Goal: Transaction & Acquisition: Purchase product/service

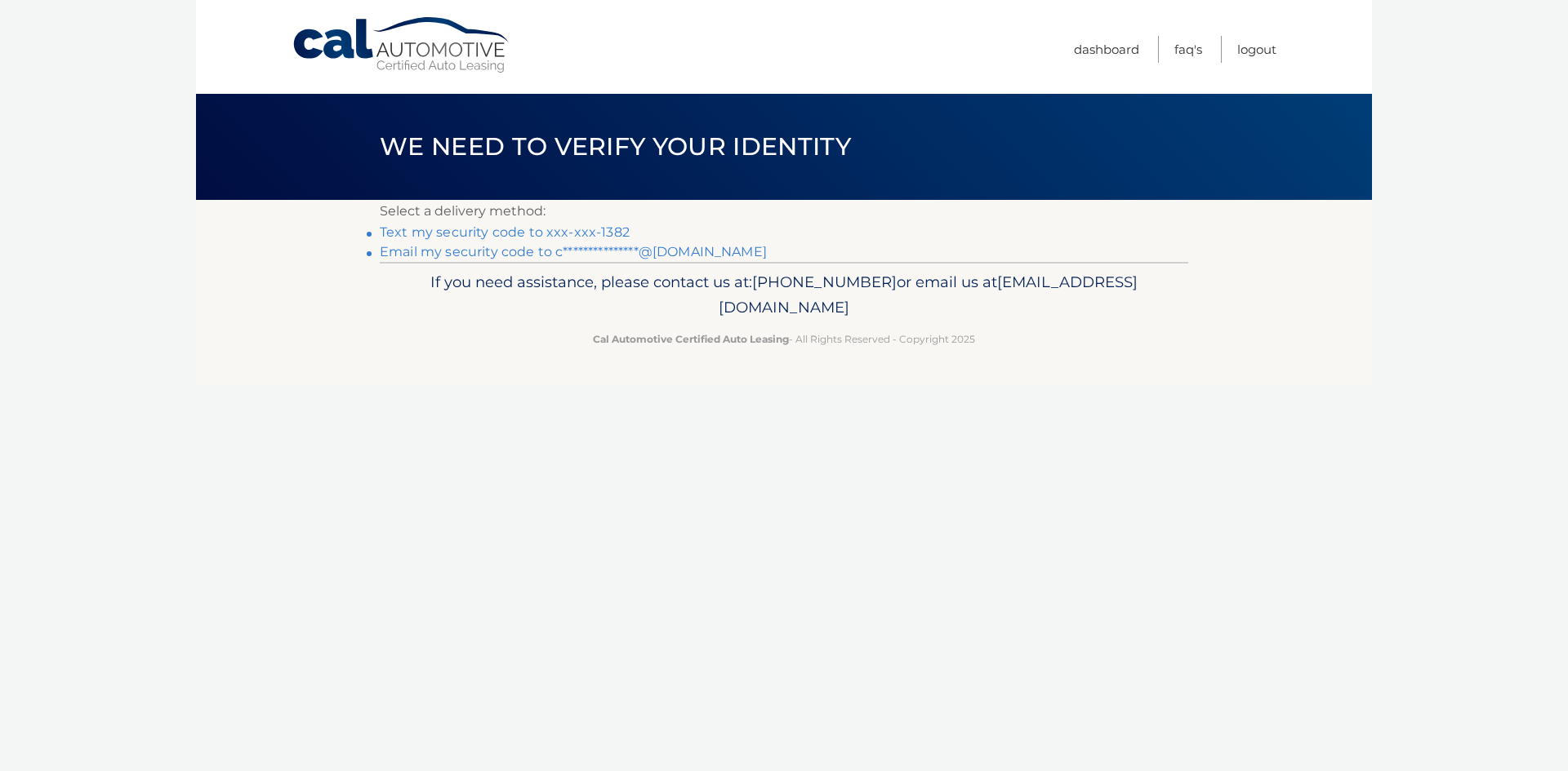
click at [466, 233] on link "Text my security code to xxx-xxx-1382" at bounding box center [504, 232] width 250 height 15
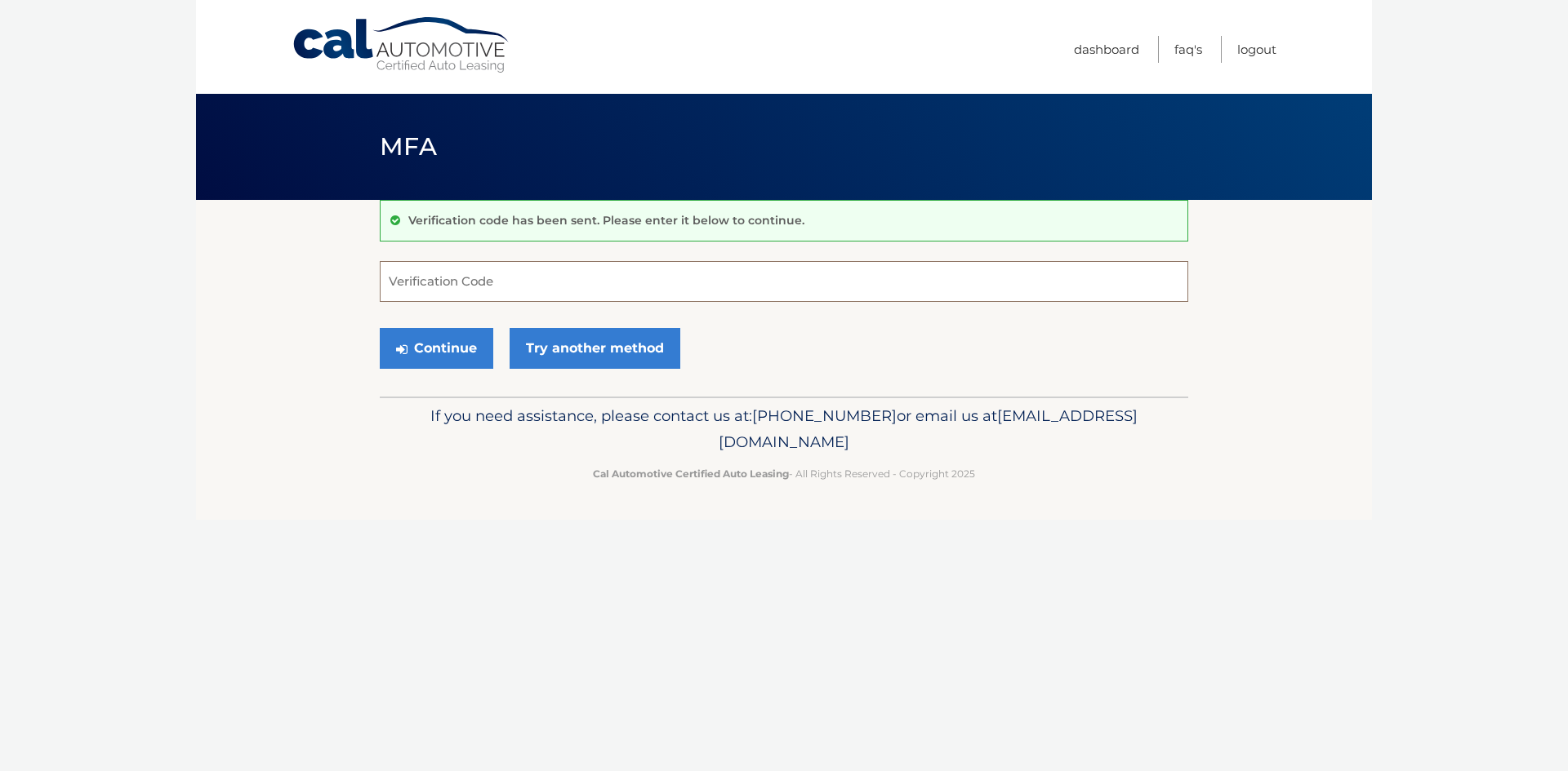
click at [441, 281] on input "Verification Code" at bounding box center [784, 281] width 808 height 41
type input "870030"
click at [446, 360] on button "Continue" at bounding box center [436, 349] width 113 height 41
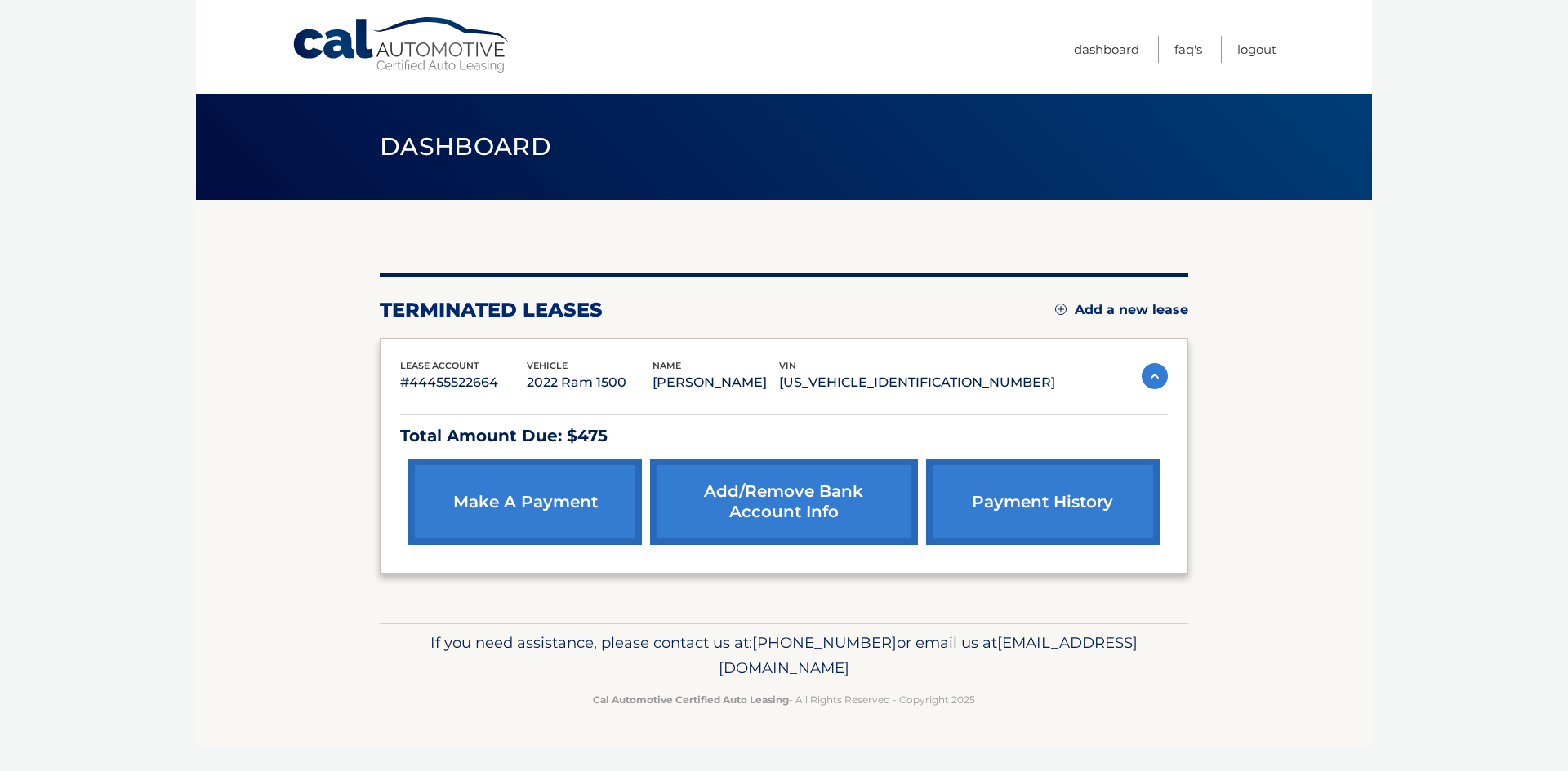
click at [587, 496] on link "make a payment" at bounding box center [525, 501] width 234 height 87
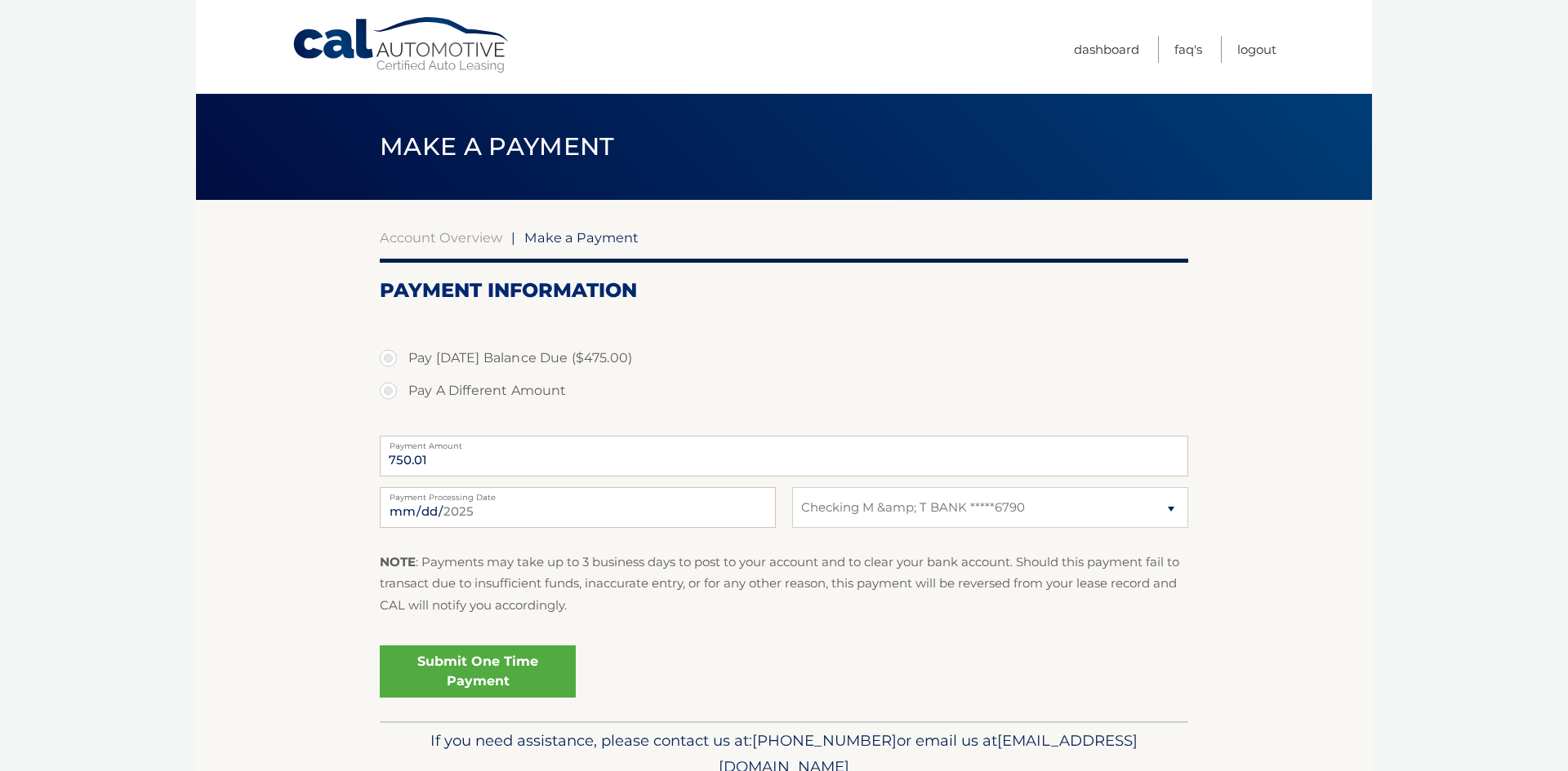
select select "MTdkNDRmOGItNmY5MC00YzgwLWJlMDQtMTJkMWU0ZjM3OTgw"
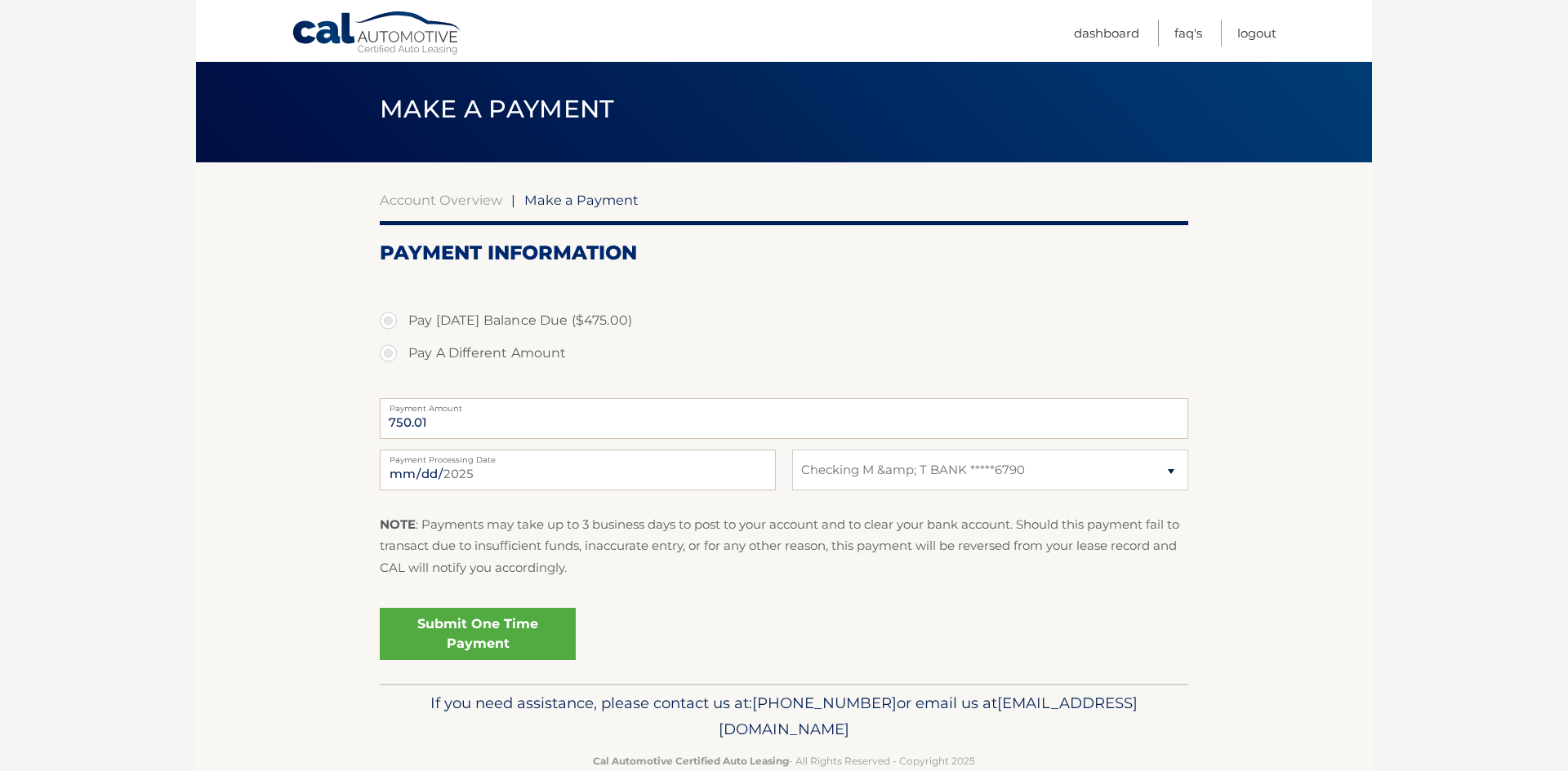
scroll to position [66, 0]
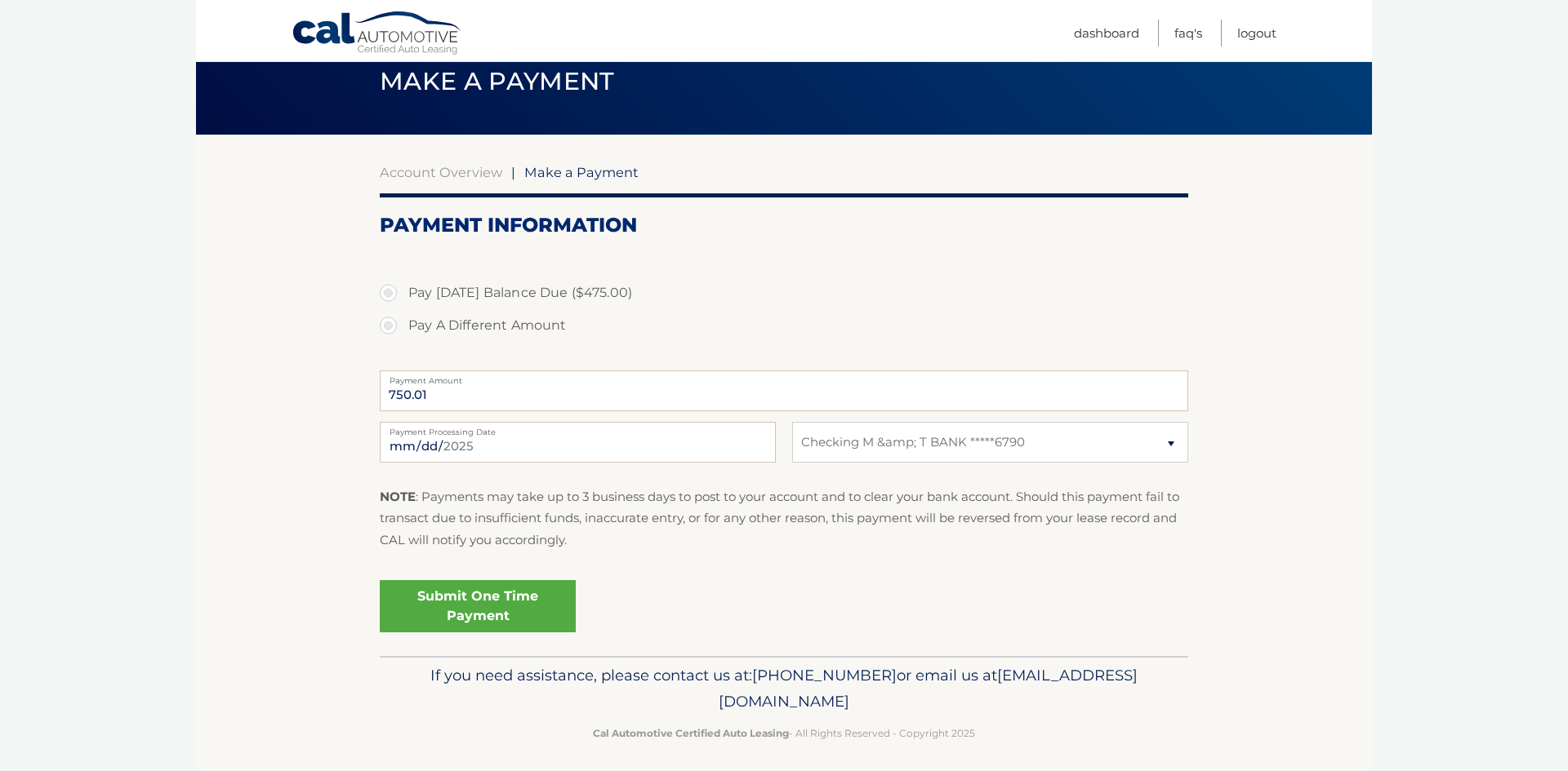
click at [390, 292] on label "Pay Today's Balance Due ($475.00)" at bounding box center [784, 292] width 808 height 33
click at [390, 292] on input "Pay Today's Balance Due ($475.00)" at bounding box center [394, 289] width 16 height 26
radio input "true"
type input "475.00"
click at [460, 594] on link "Submit One Time Payment" at bounding box center [477, 606] width 196 height 52
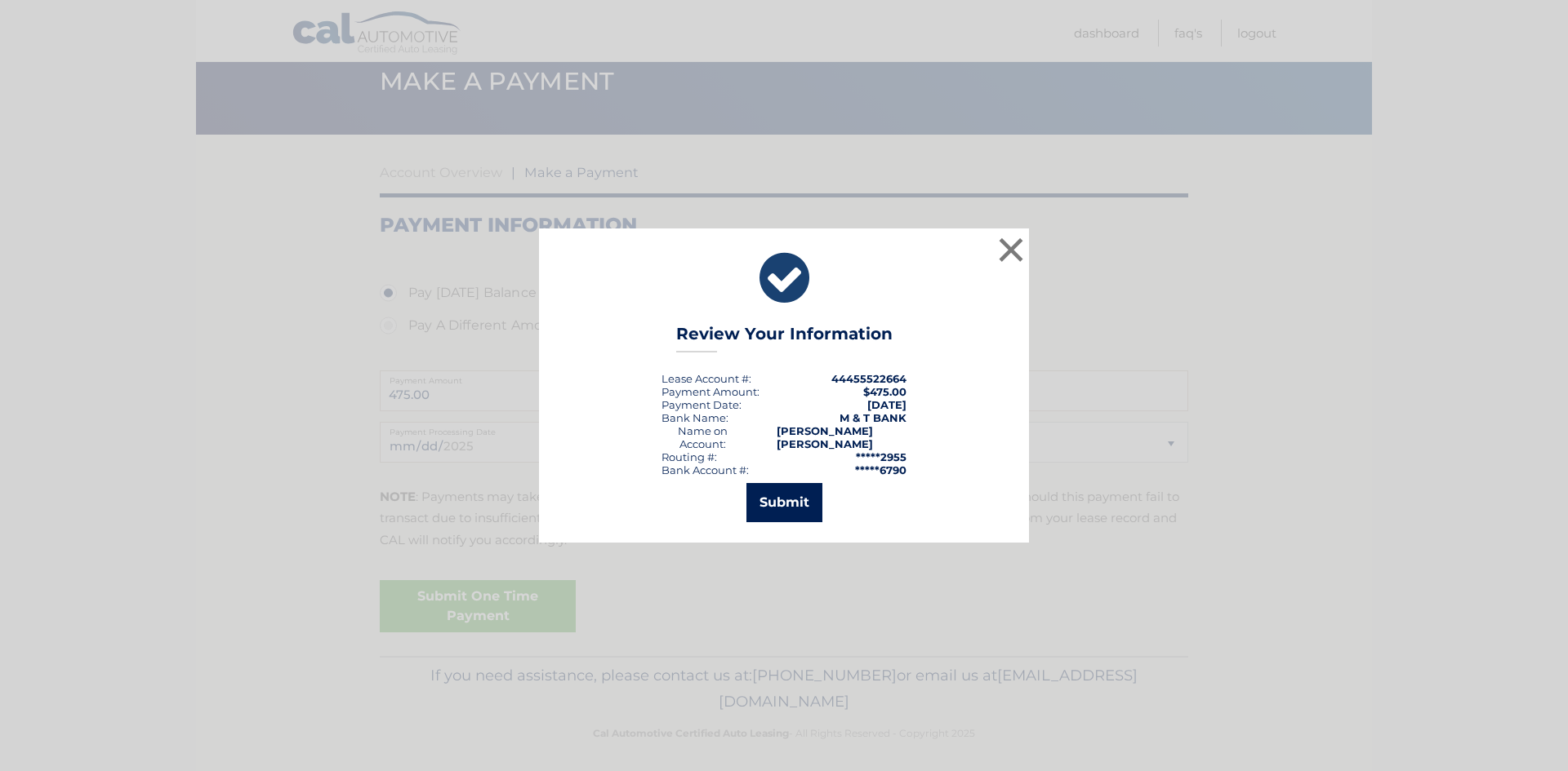
click at [784, 511] on button "Submit" at bounding box center [784, 502] width 76 height 39
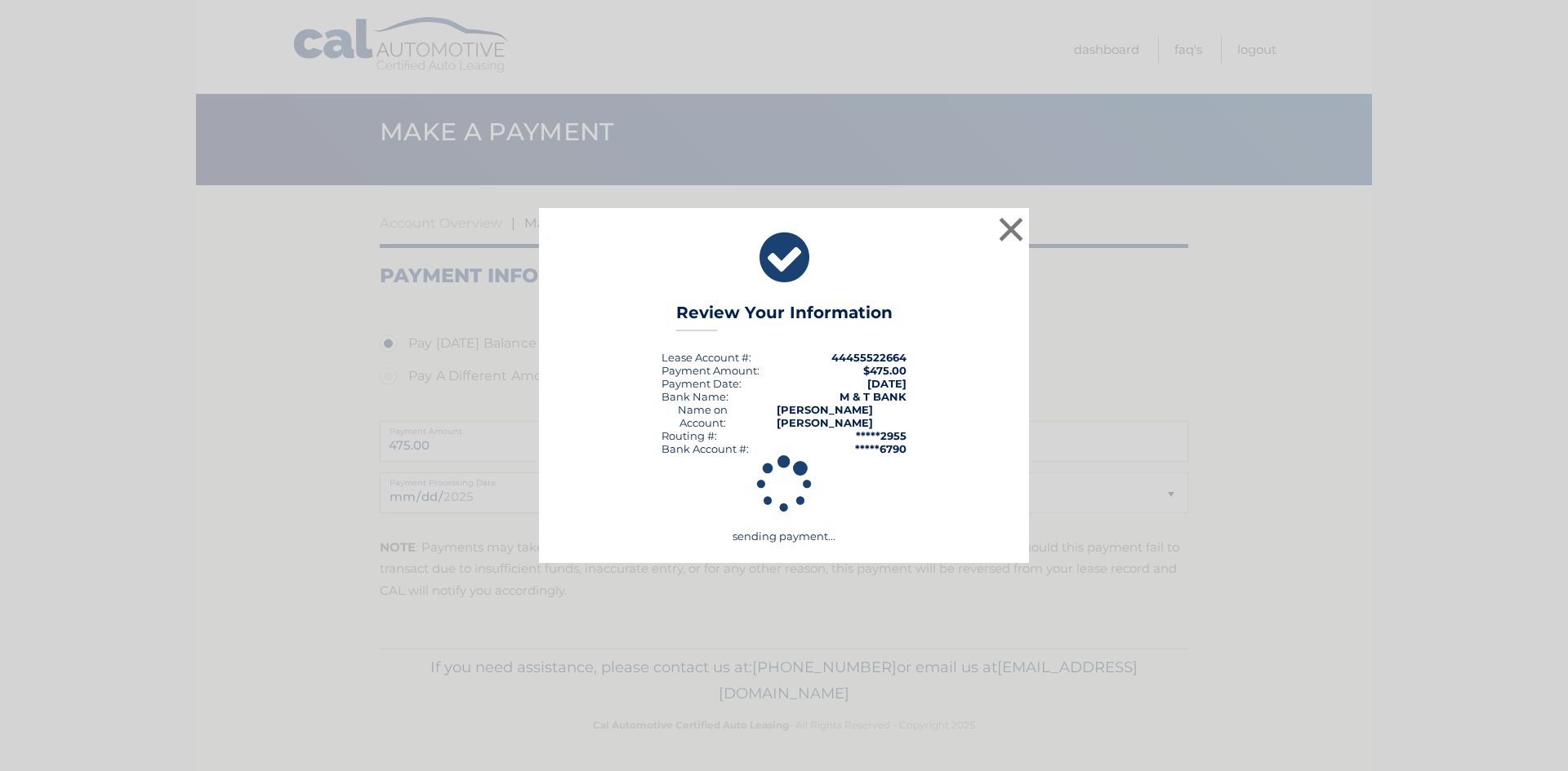
scroll to position [14, 0]
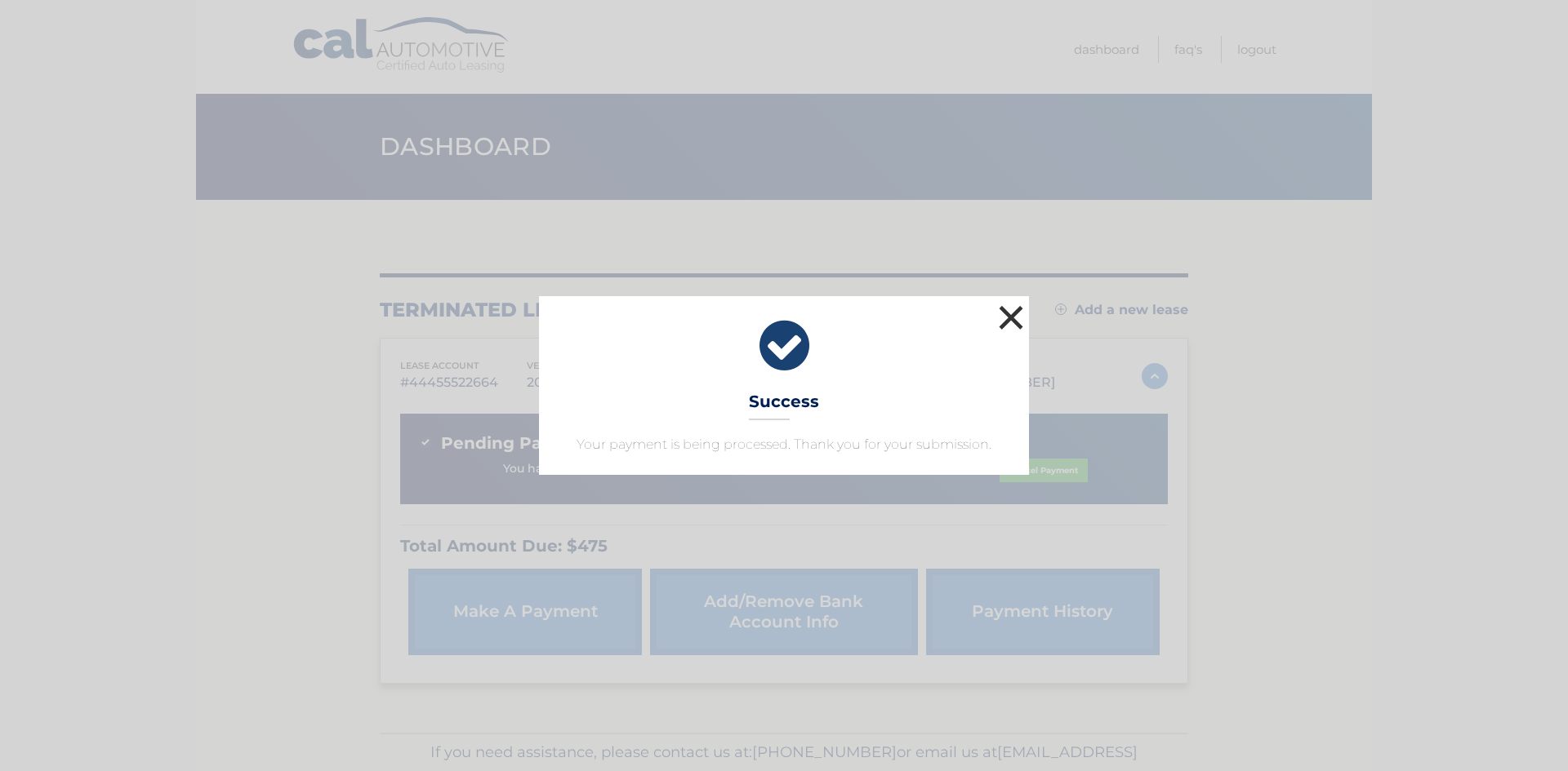
click at [1014, 315] on button "×" at bounding box center [1011, 317] width 33 height 33
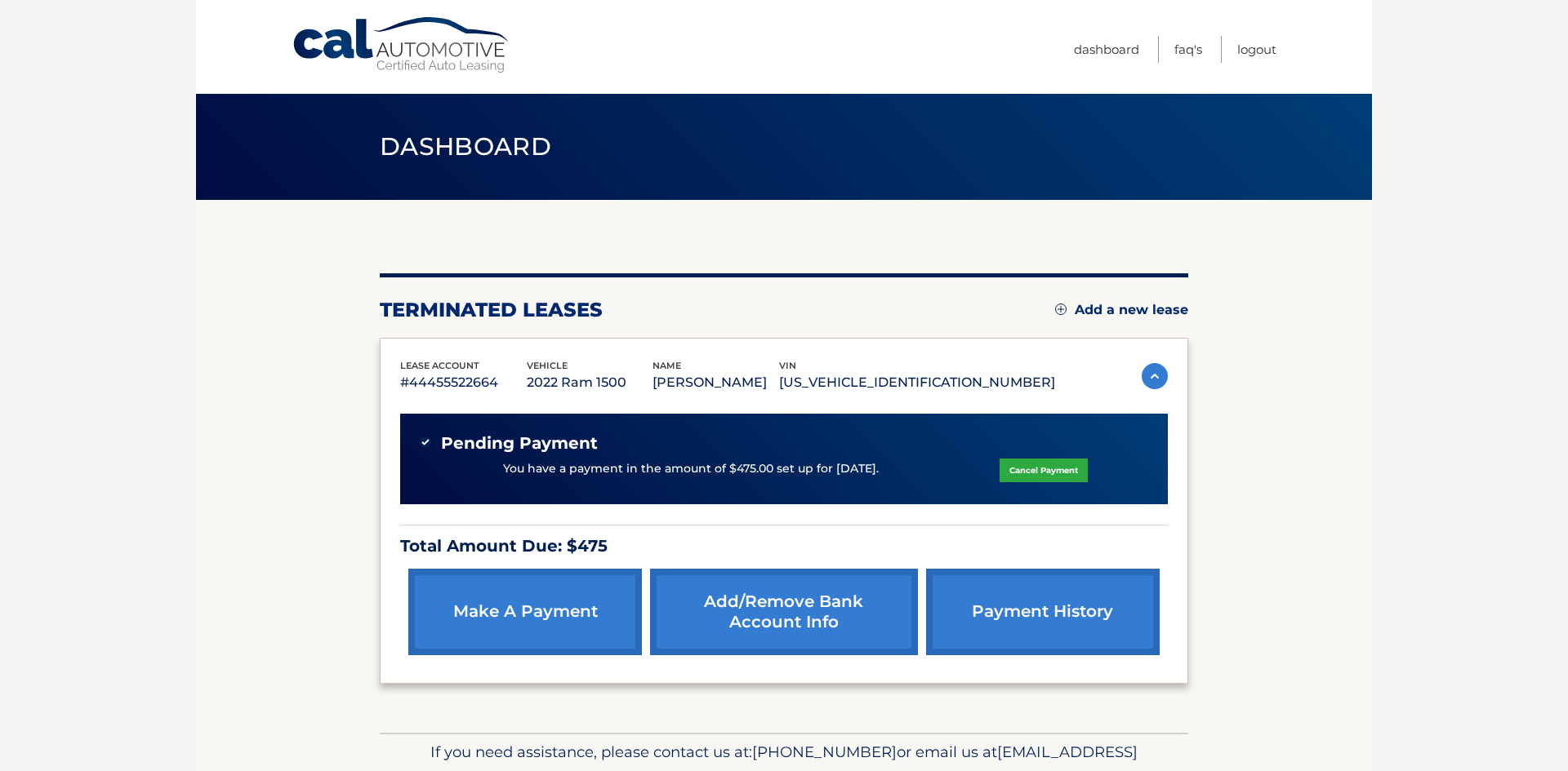
click at [497, 626] on link "make a payment" at bounding box center [525, 611] width 234 height 87
click at [529, 617] on link "make a payment" at bounding box center [525, 611] width 234 height 87
click at [1260, 55] on link "Logout" at bounding box center [1256, 50] width 39 height 27
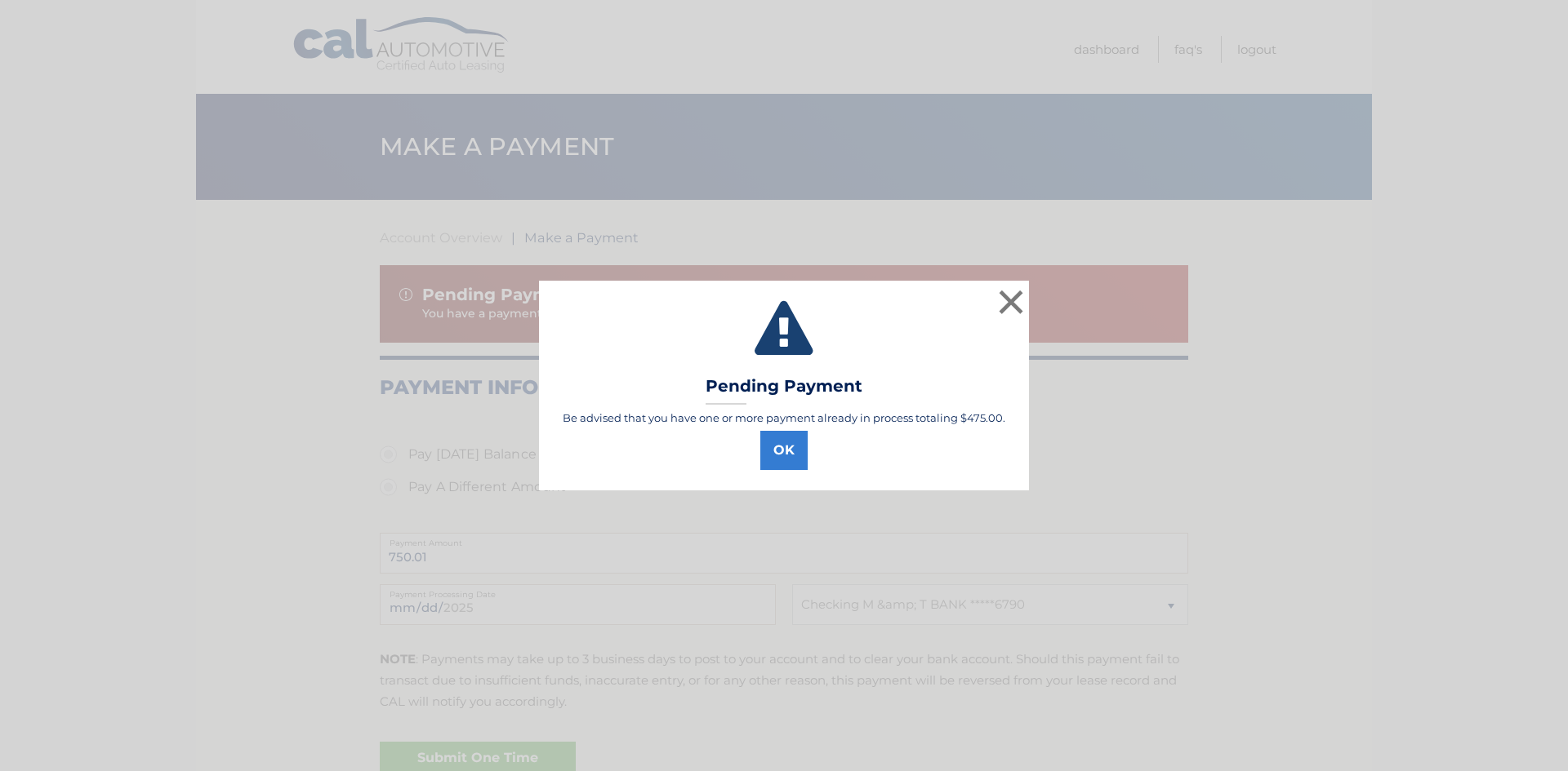
select select "MTdkNDRmOGItNmY5MC00YzgwLWJlMDQtMTJkMWU0ZjM3OTgw"
click at [1012, 304] on button "×" at bounding box center [1011, 302] width 33 height 33
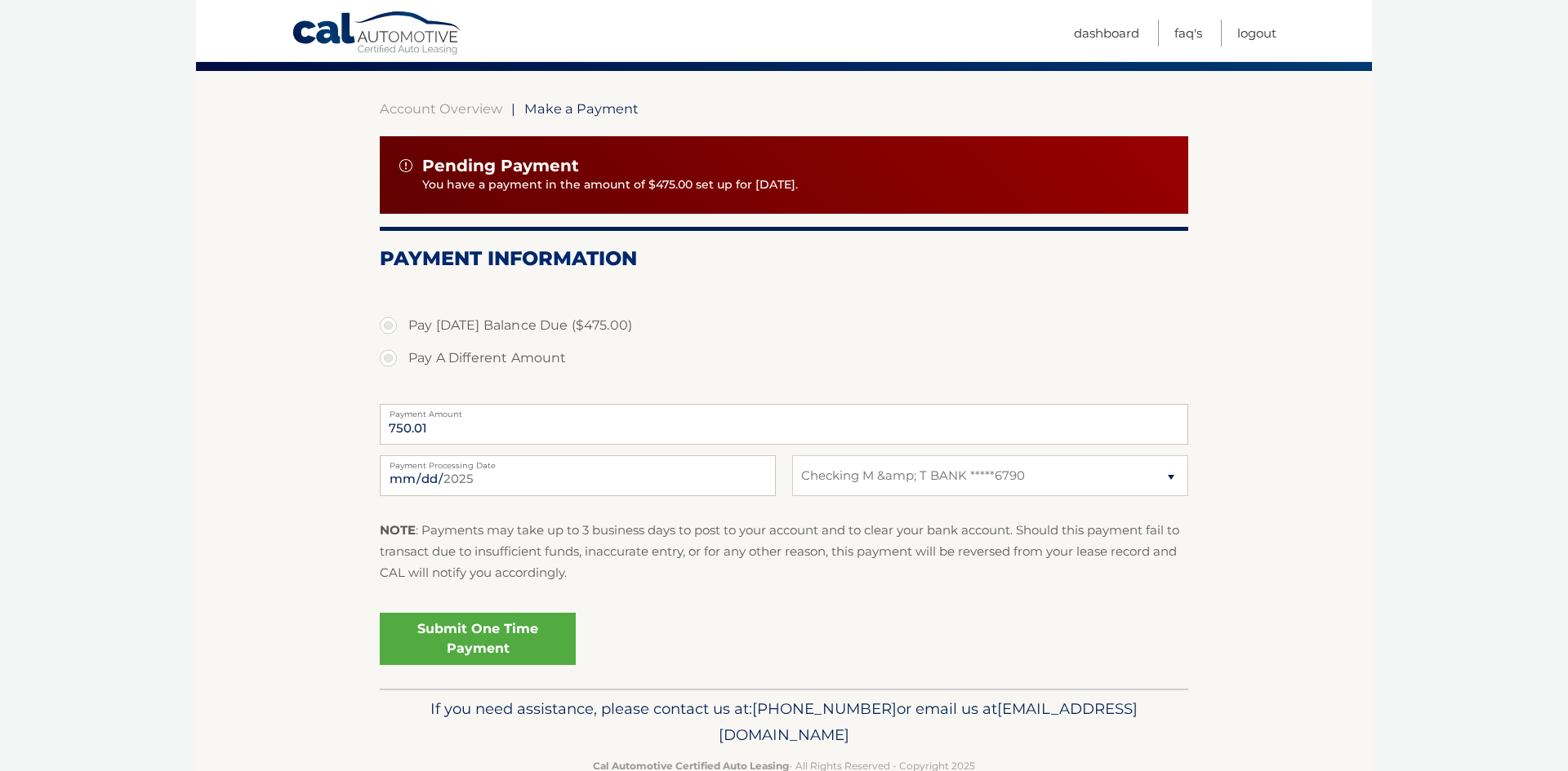
scroll to position [130, 0]
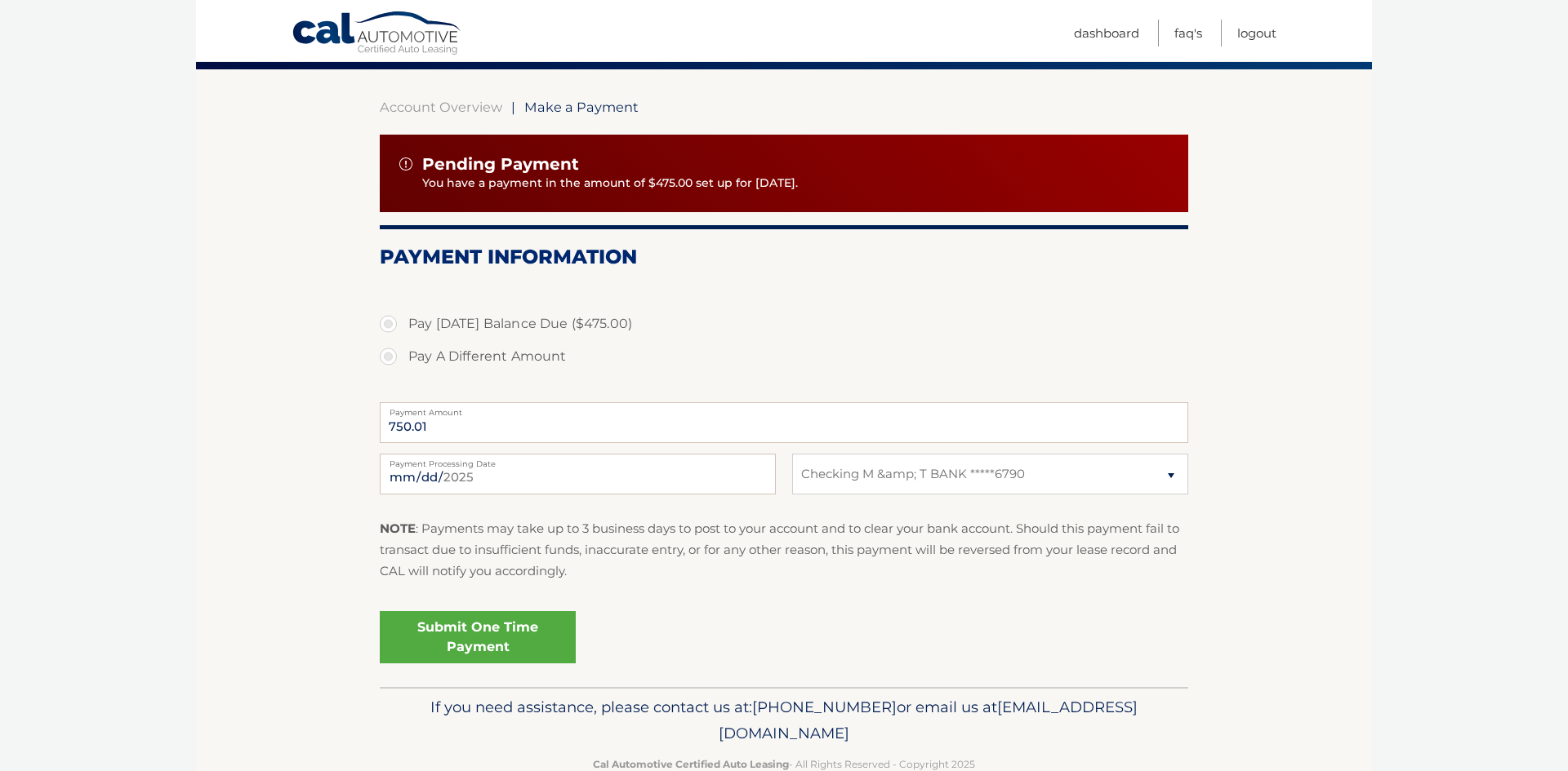
click at [581, 102] on span "Make a Payment" at bounding box center [581, 107] width 114 height 16
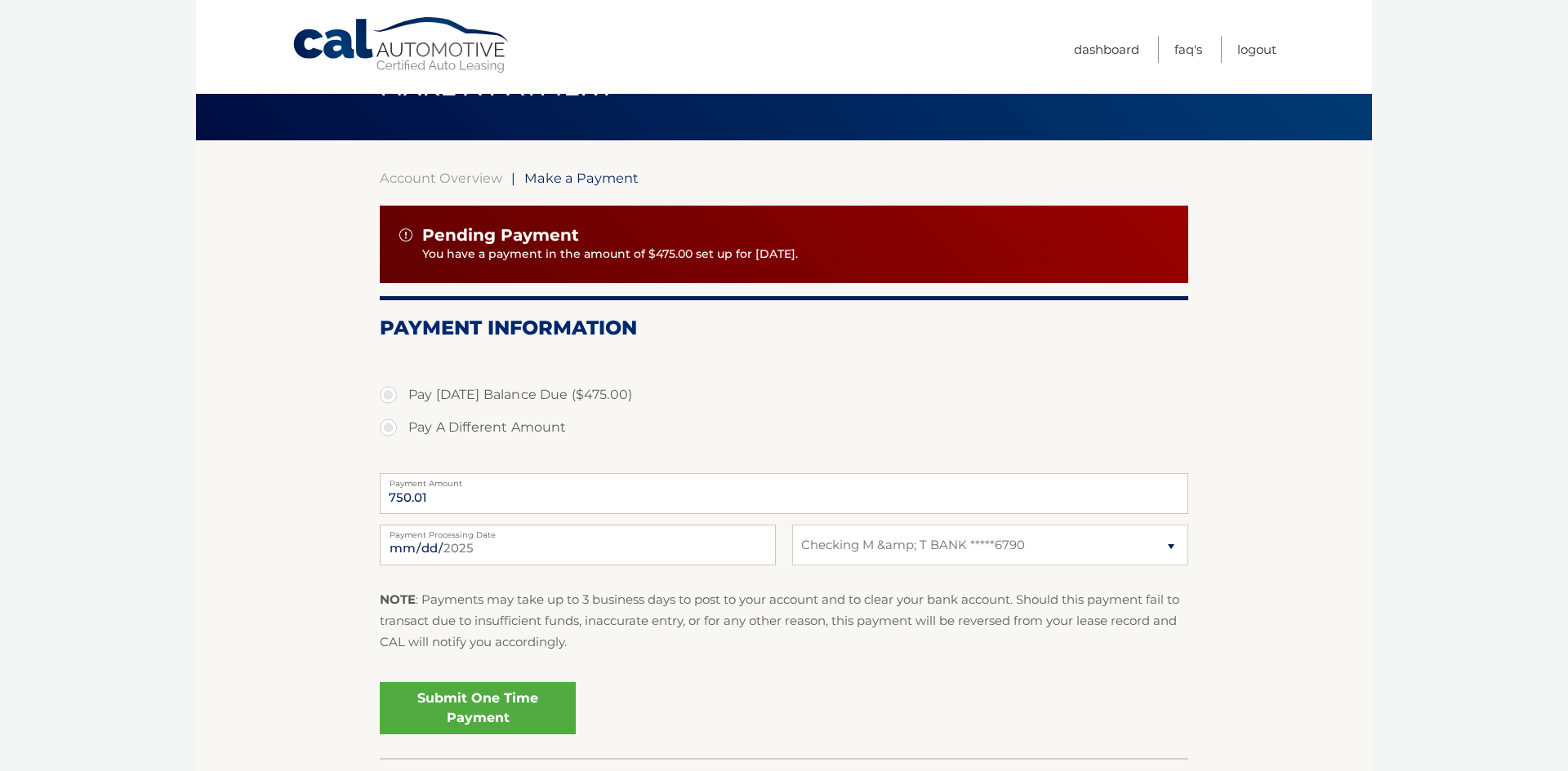
scroll to position [0, 0]
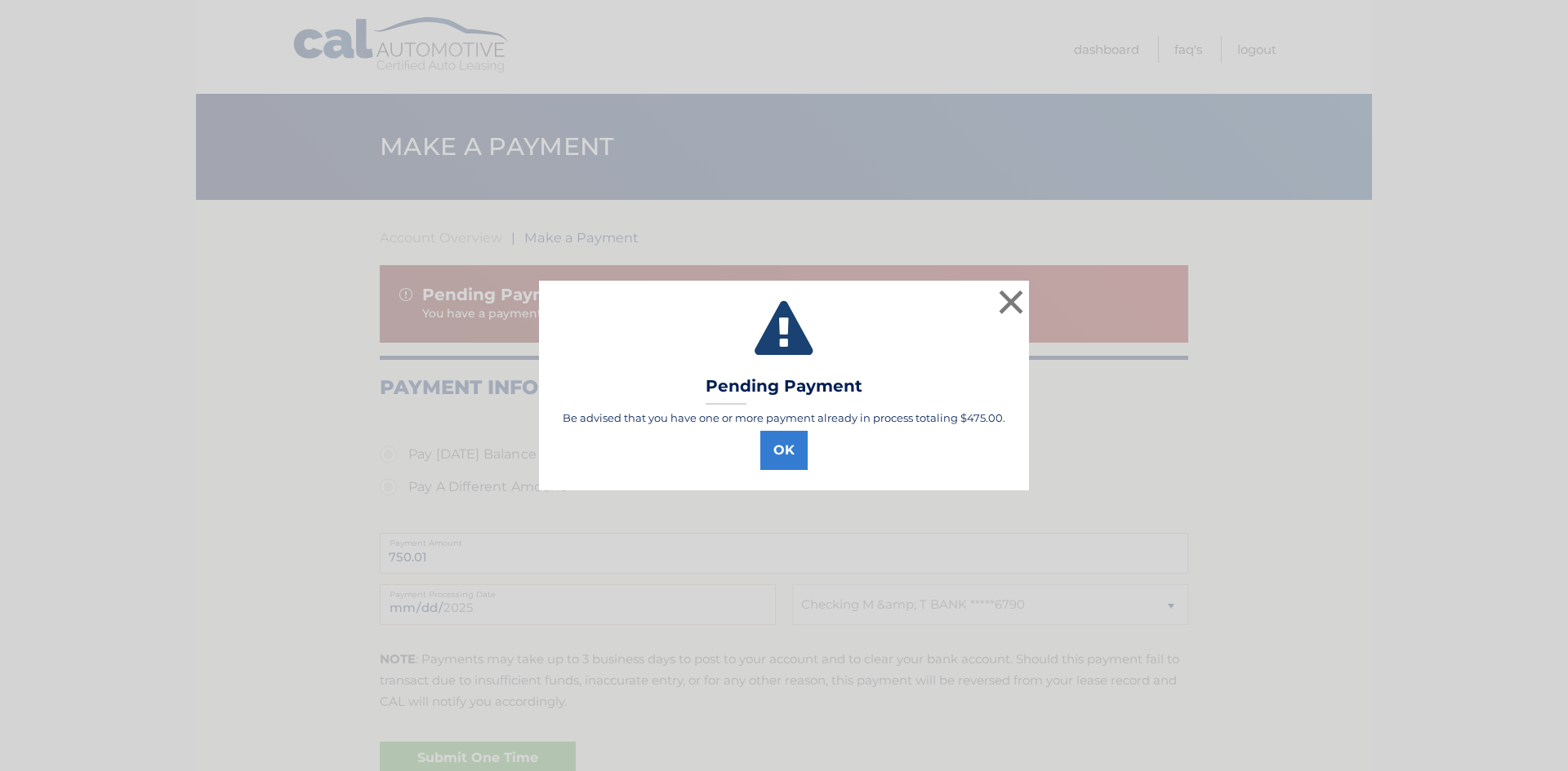
select select "MTdkNDRmOGItNmY5MC00YzgwLWJlMDQtMTJkMWU0ZjM3OTgw"
click at [783, 448] on button "OK" at bounding box center [784, 450] width 47 height 39
